Goal: Task Accomplishment & Management: Manage account settings

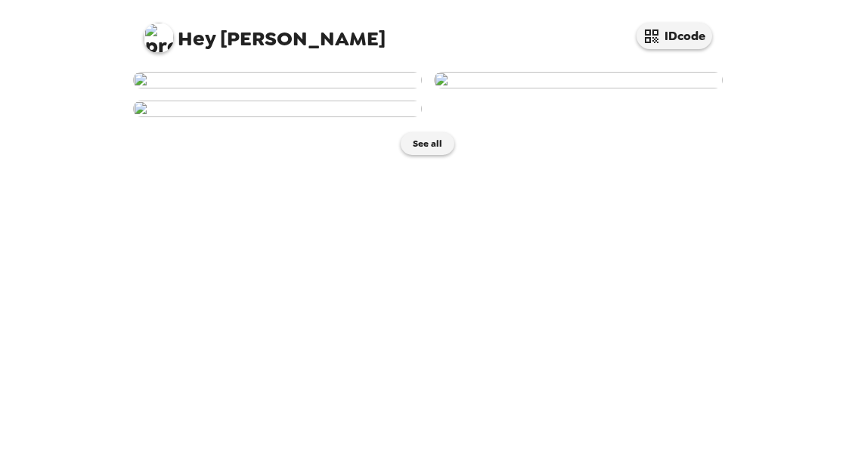
scroll to position [-1, 0]
click at [591, 88] on img at bounding box center [578, 80] width 289 height 17
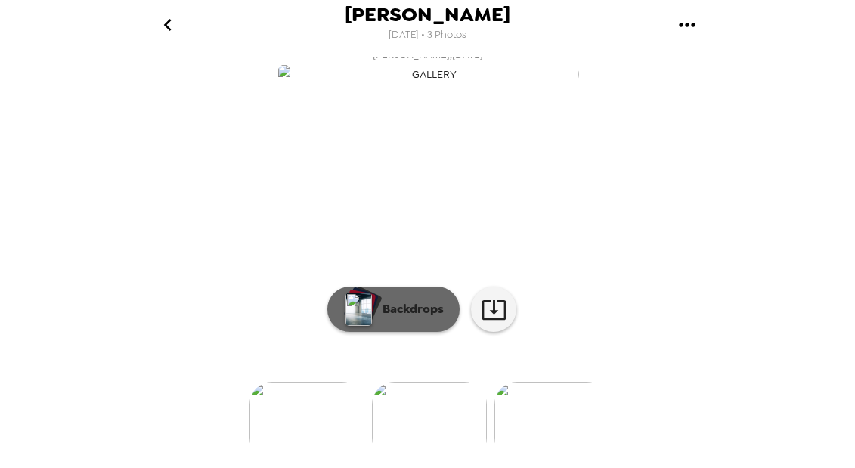
click at [430, 308] on p "Backdrops" at bounding box center [409, 309] width 69 height 18
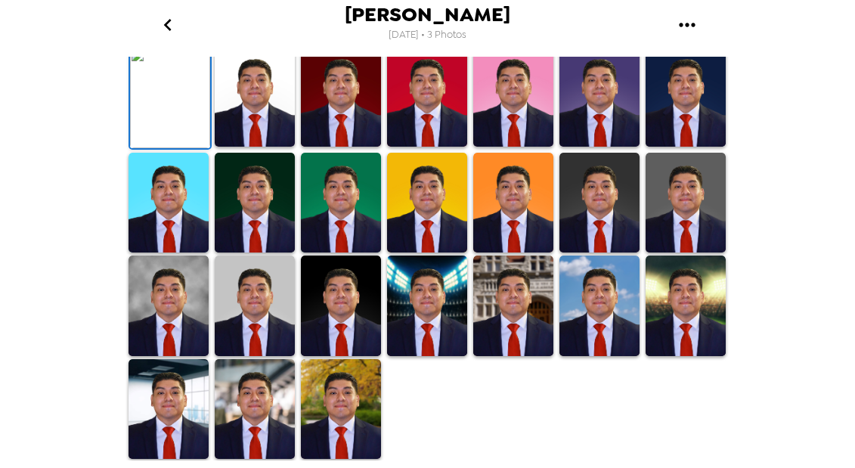
click at [617, 205] on img at bounding box center [599, 203] width 80 height 100
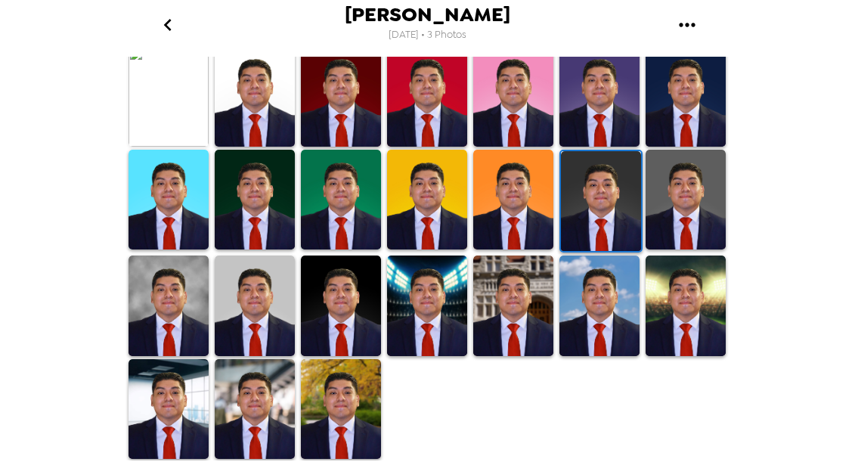
click at [184, 305] on img at bounding box center [168, 305] width 80 height 100
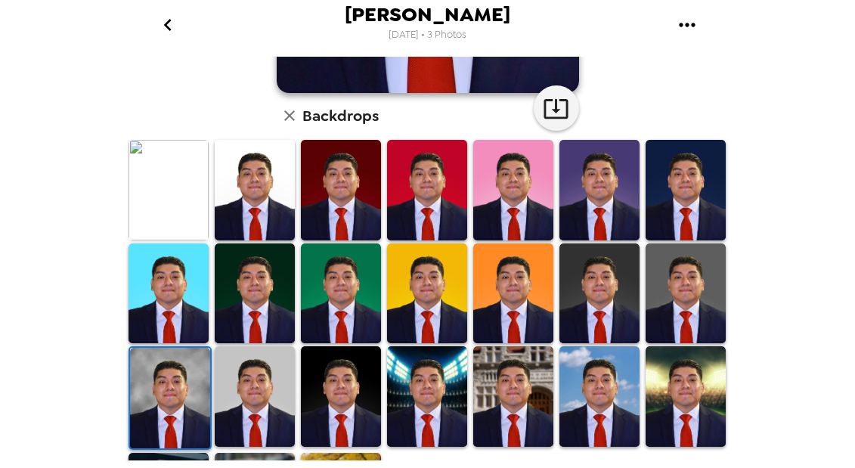
scroll to position [345, 0]
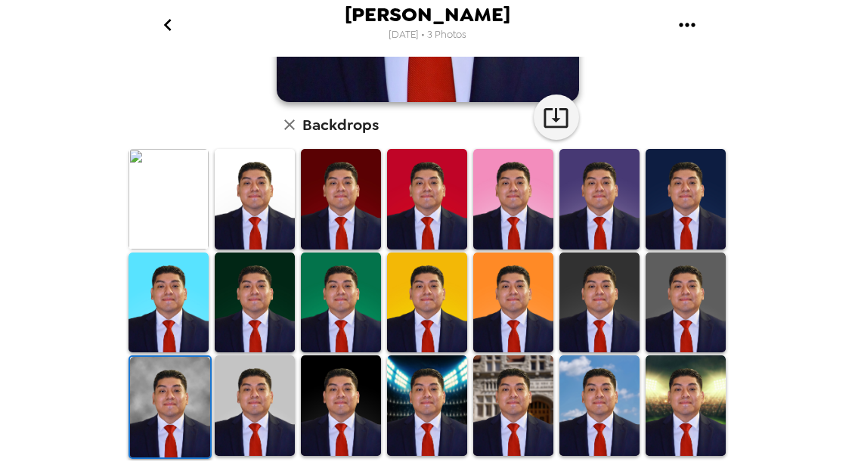
click at [700, 195] on img at bounding box center [685, 199] width 80 height 100
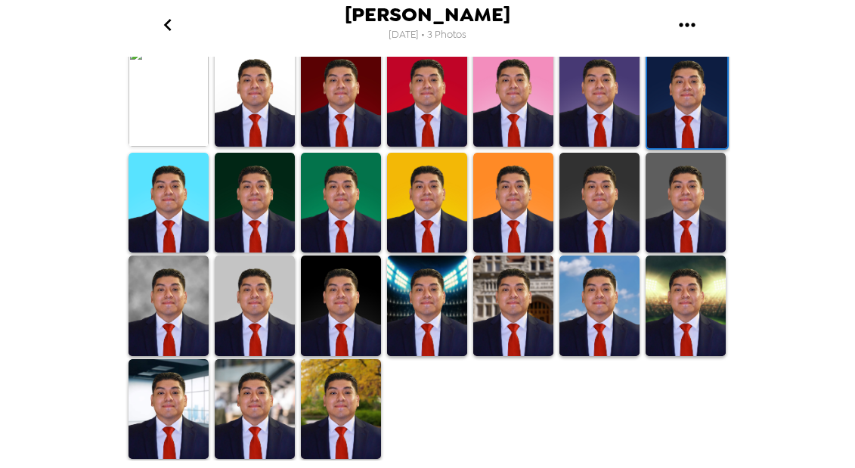
click at [165, 325] on img at bounding box center [168, 305] width 80 height 100
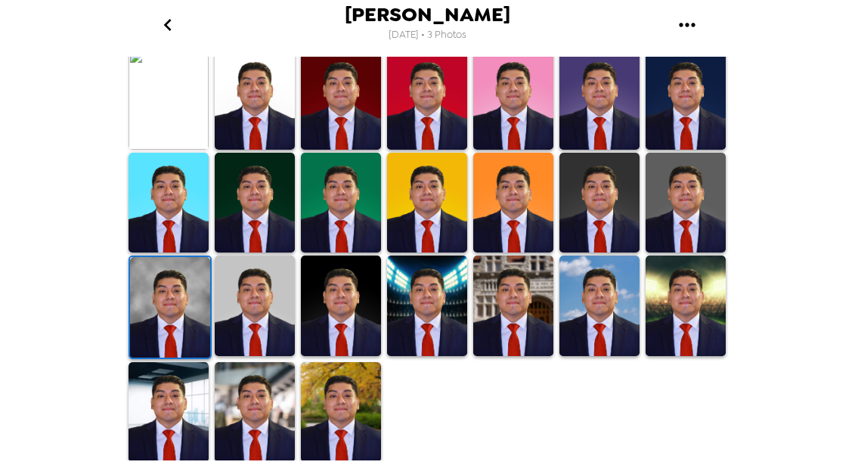
click at [263, 287] on img at bounding box center [255, 305] width 80 height 100
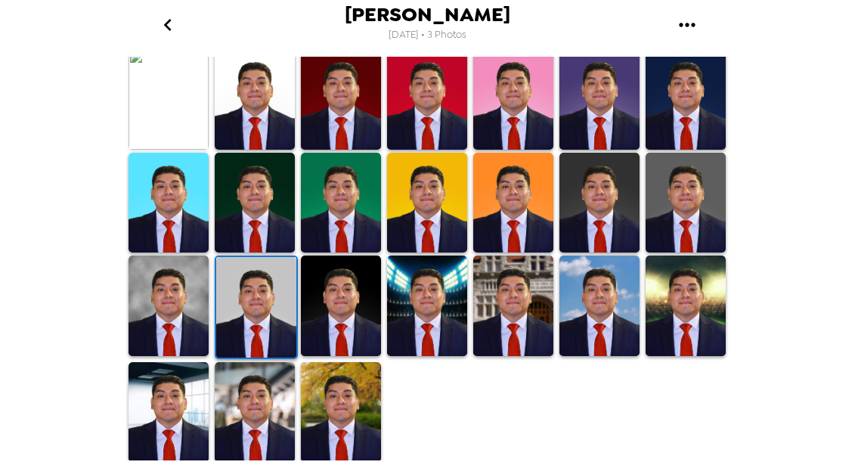
scroll to position [0, 0]
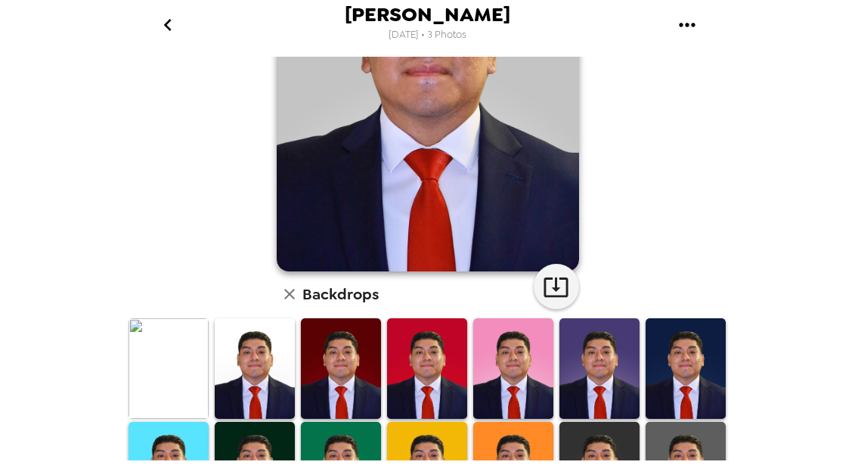
click at [233, 329] on img at bounding box center [255, 368] width 80 height 100
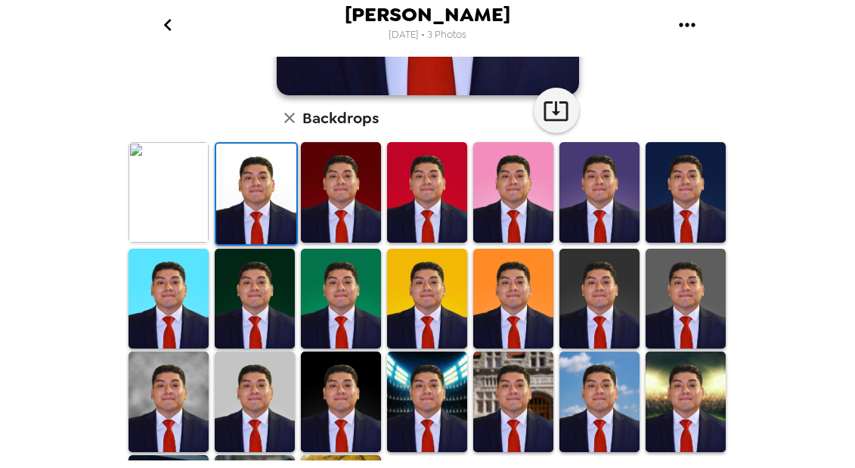
click at [178, 190] on img at bounding box center [168, 192] width 80 height 100
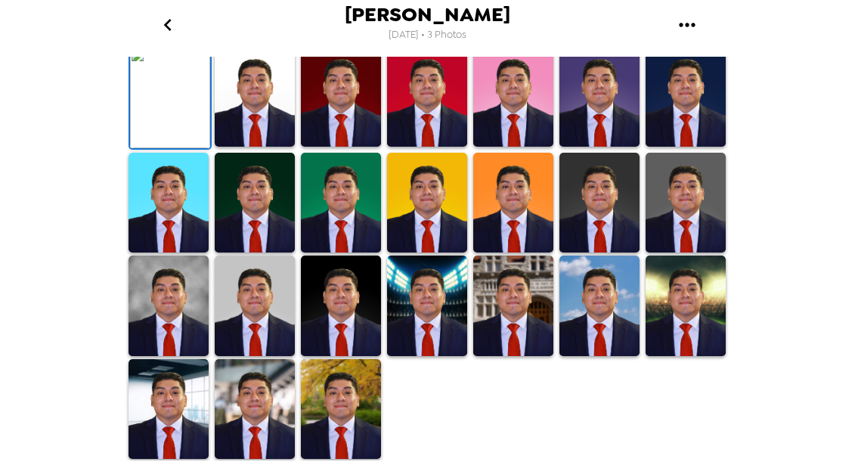
click at [165, 148] on img at bounding box center [170, 98] width 80 height 100
click at [169, 404] on img at bounding box center [168, 409] width 80 height 100
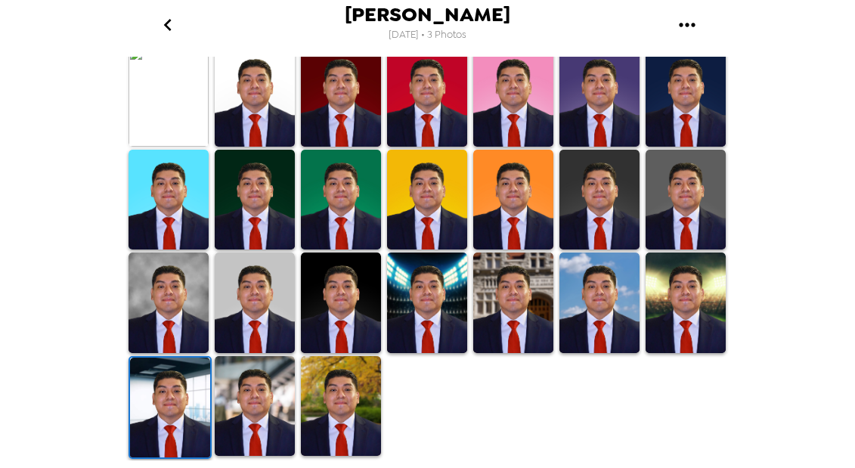
click at [277, 299] on img at bounding box center [255, 302] width 80 height 100
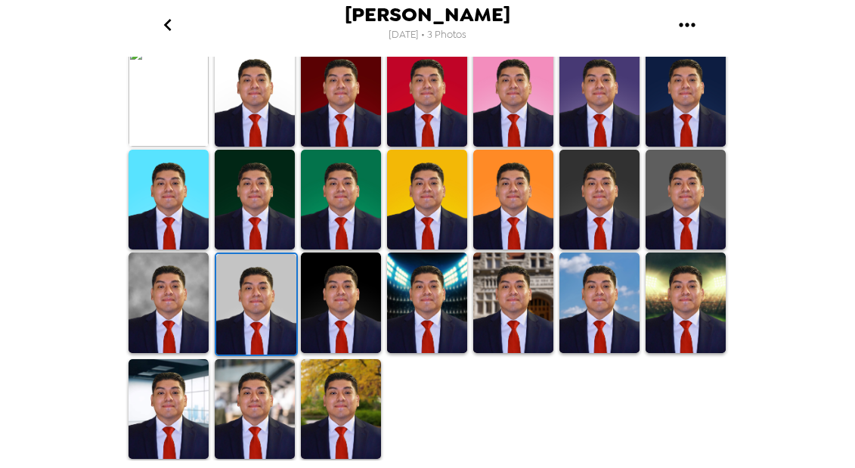
click at [506, 298] on img at bounding box center [513, 302] width 80 height 100
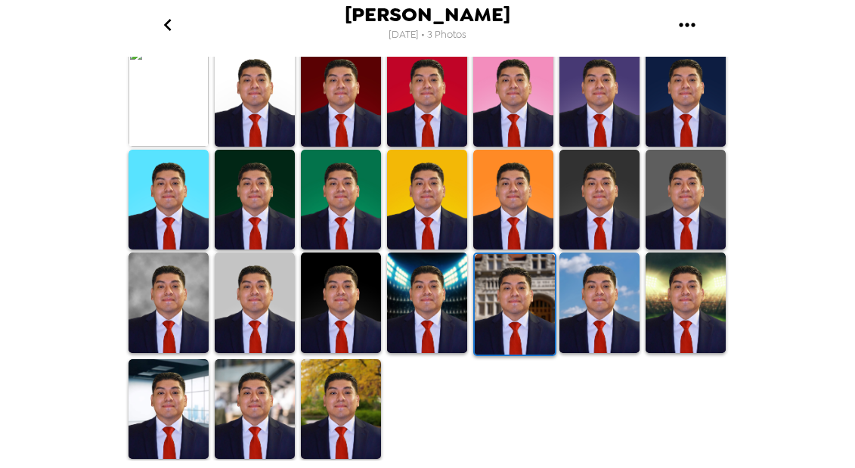
click at [398, 307] on img at bounding box center [427, 302] width 80 height 100
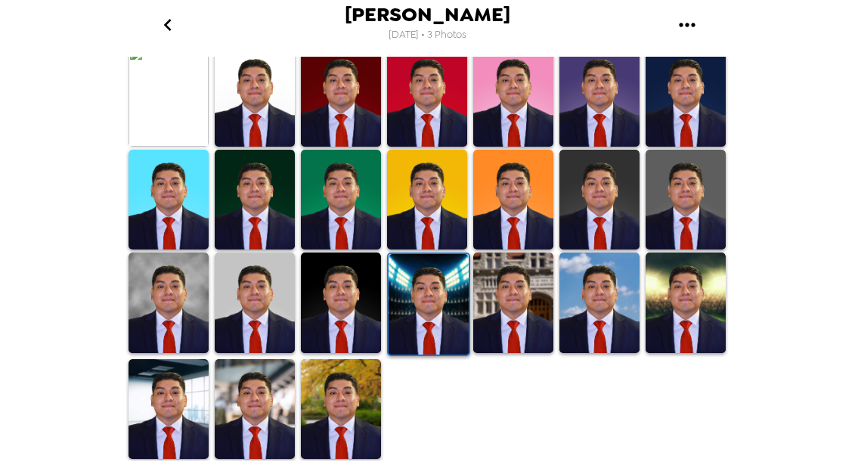
click at [343, 298] on img at bounding box center [341, 302] width 80 height 100
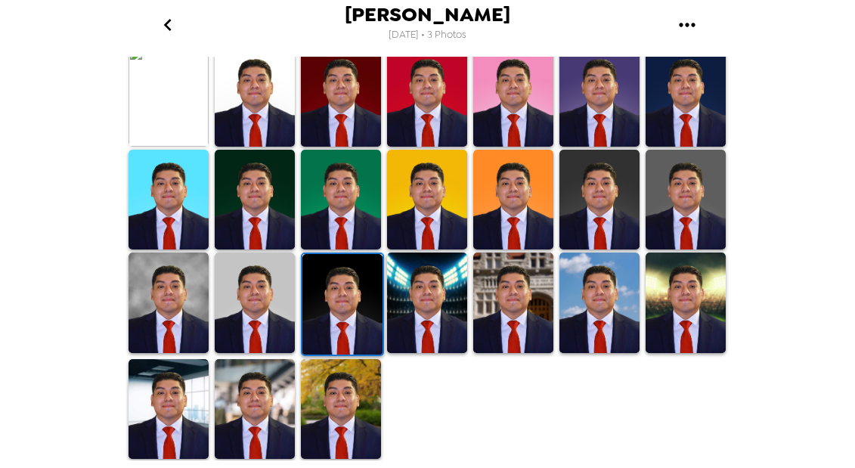
click at [272, 301] on img at bounding box center [255, 302] width 80 height 100
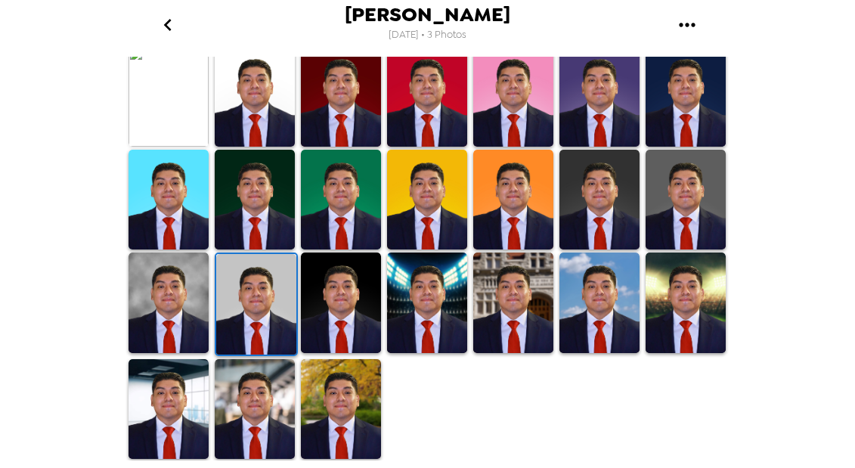
click at [173, 314] on img at bounding box center [168, 302] width 80 height 100
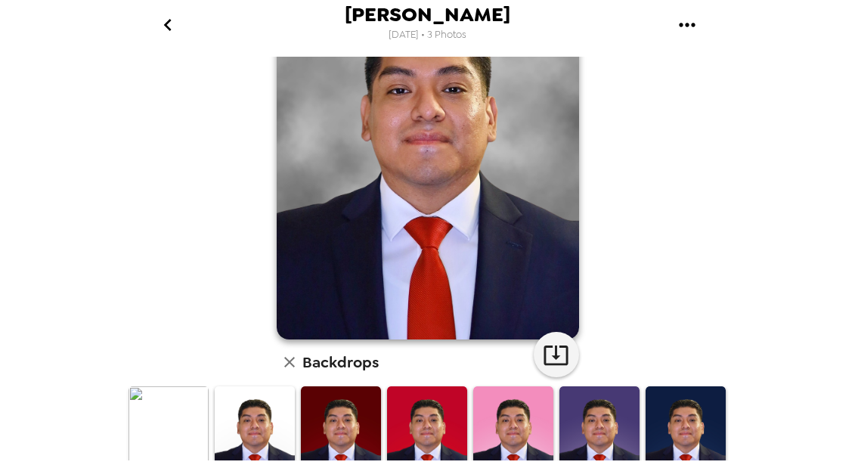
scroll to position [81, 0]
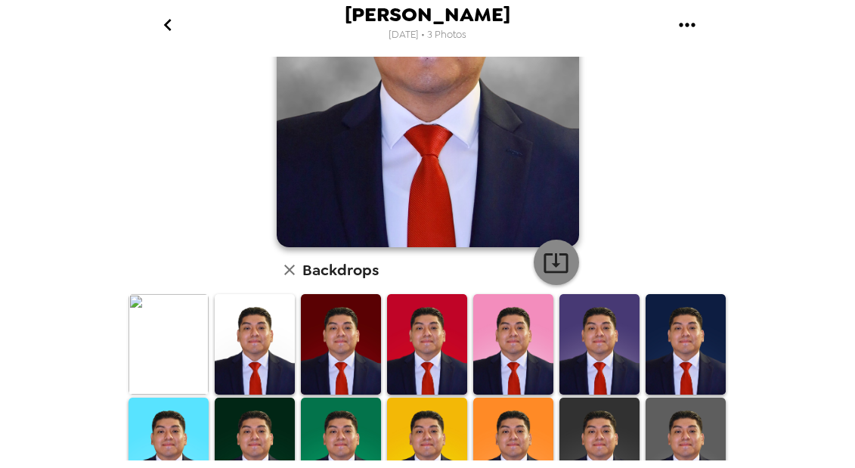
click at [567, 268] on icon "button" at bounding box center [555, 263] width 24 height 20
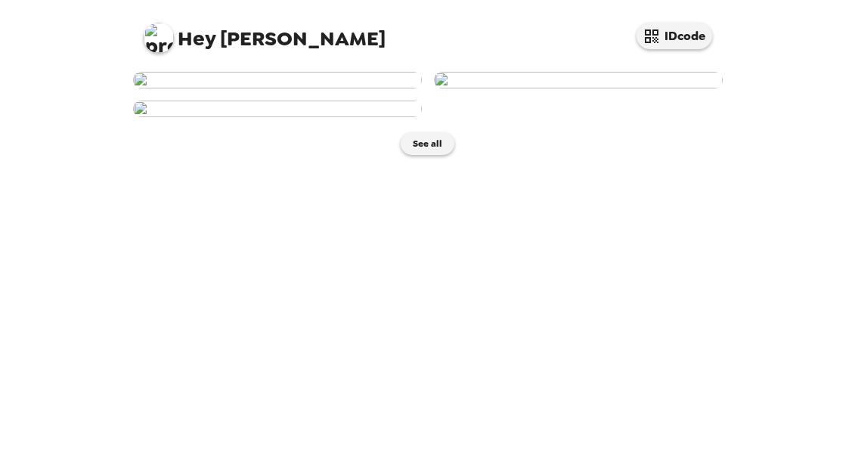
click at [314, 117] on img at bounding box center [277, 108] width 289 height 17
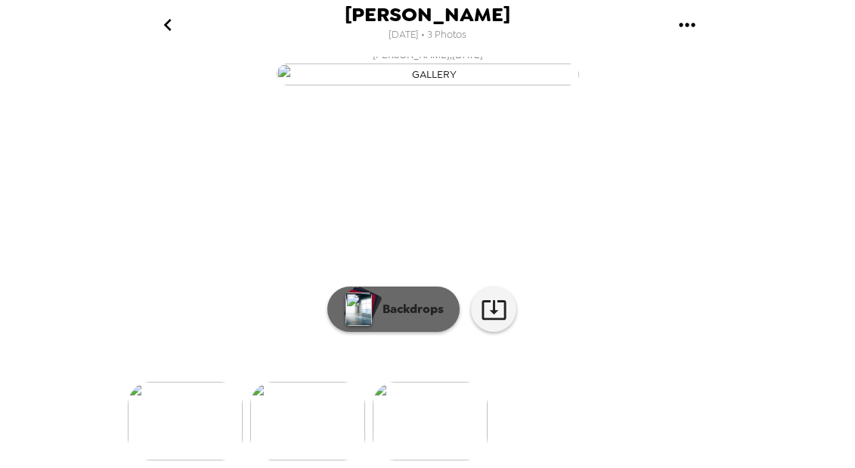
click at [417, 309] on p "Backdrops" at bounding box center [409, 309] width 69 height 18
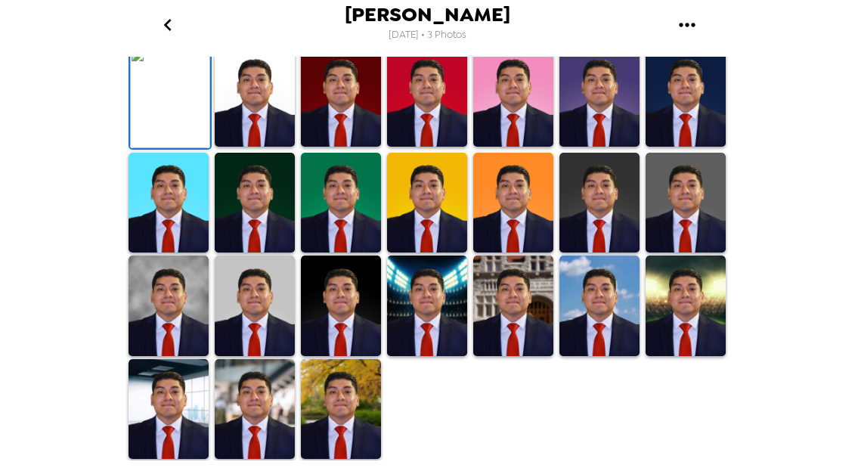
click at [252, 323] on img at bounding box center [255, 305] width 80 height 100
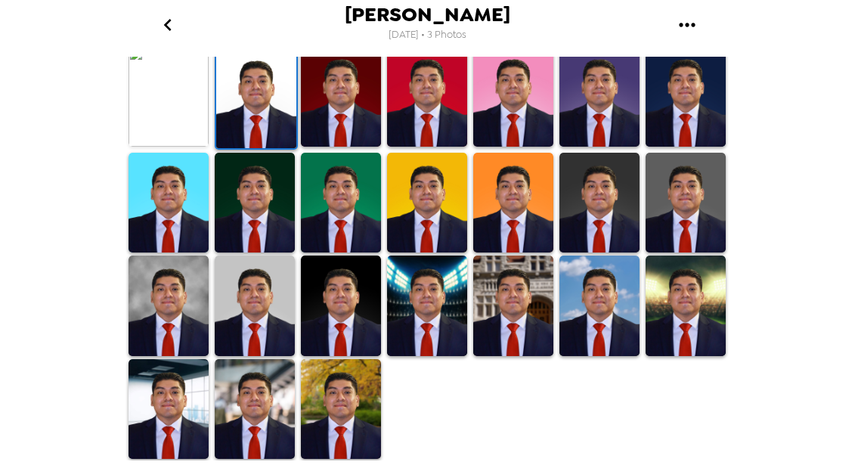
click at [160, 297] on img at bounding box center [168, 305] width 80 height 100
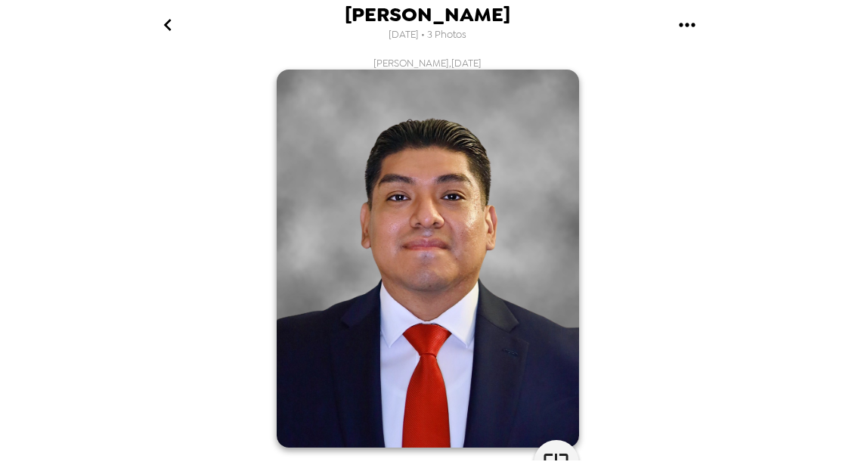
click at [321, 56] on header "[PERSON_NAME] [DATE] • 3 Photos" at bounding box center [427, 28] width 605 height 57
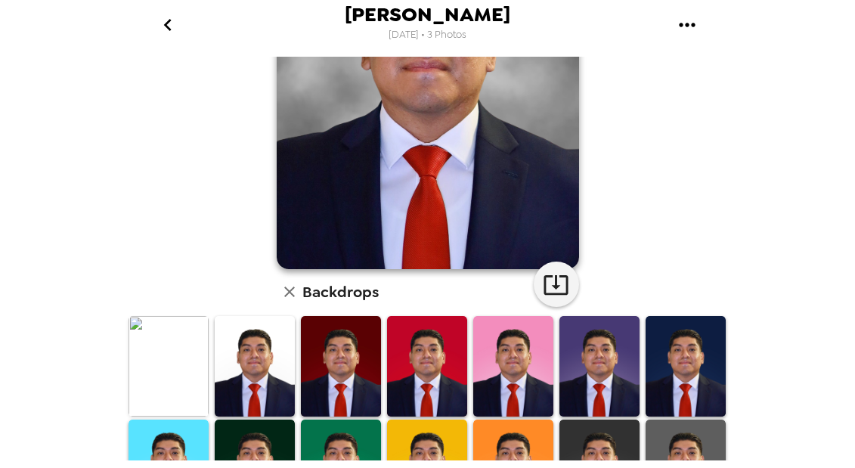
scroll to position [218, 0]
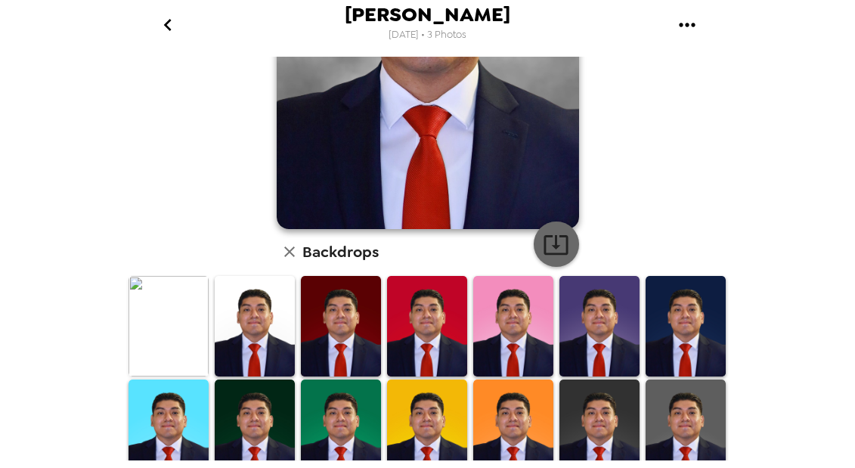
click at [555, 233] on icon "button" at bounding box center [556, 244] width 26 height 26
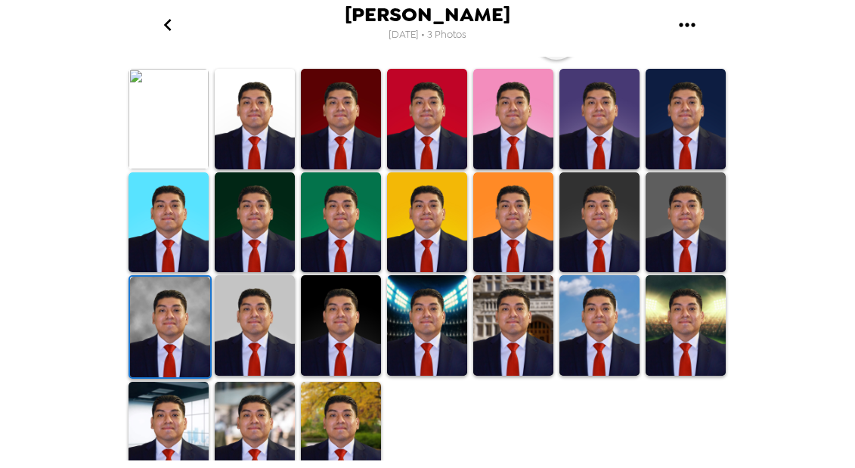
scroll to position [431, 0]
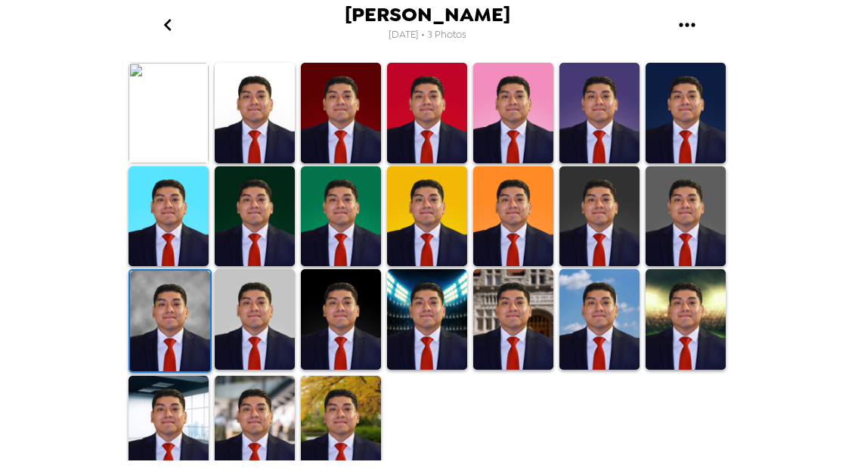
click at [685, 217] on img at bounding box center [685, 216] width 80 height 100
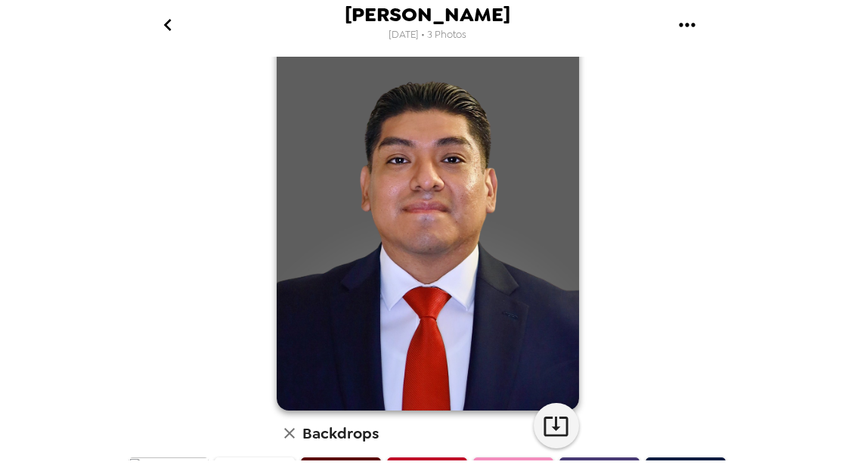
scroll to position [36, 0]
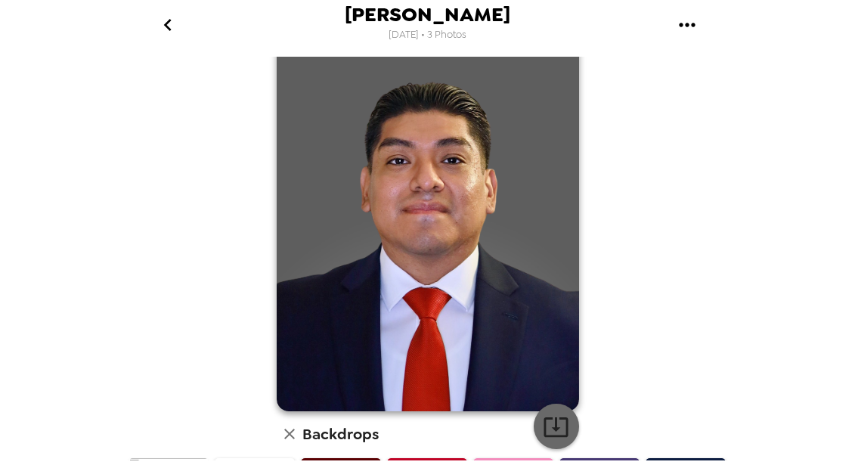
click at [555, 425] on icon "button" at bounding box center [555, 427] width 24 height 20
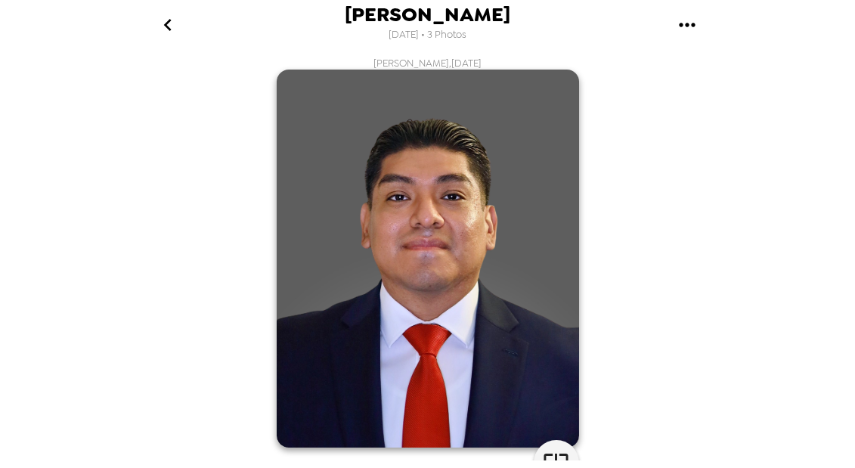
scroll to position [0, 0]
